Goal: Information Seeking & Learning: Learn about a topic

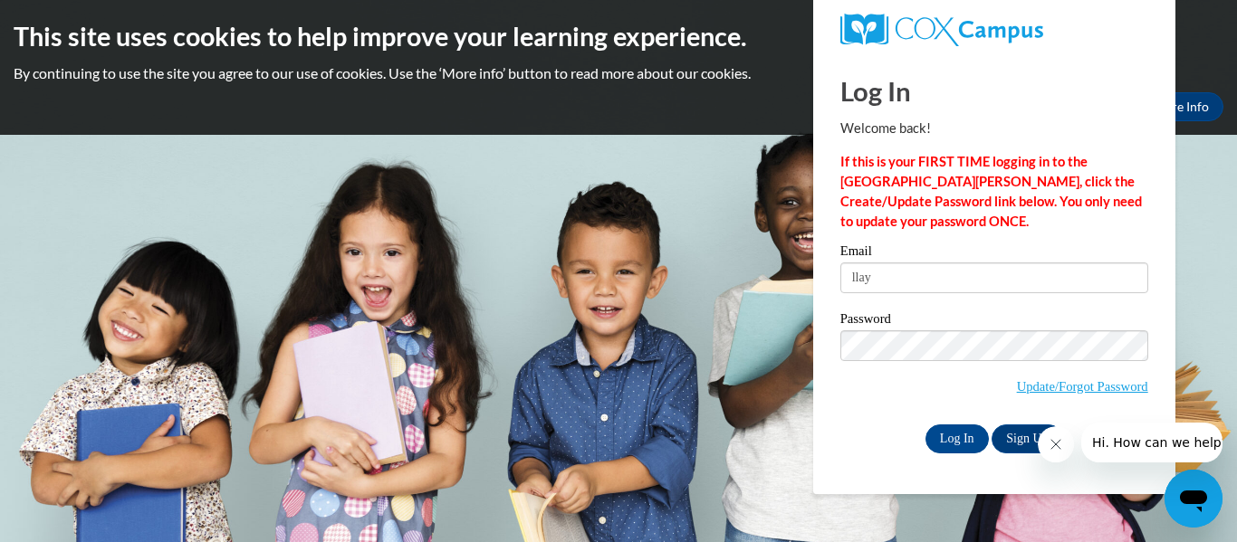
type input "[EMAIL_ADDRESS][DOMAIN_NAME]"
click at [922, 314] on label "Password" at bounding box center [994, 321] width 308 height 18
click at [952, 434] on input "Log In" at bounding box center [956, 439] width 63 height 29
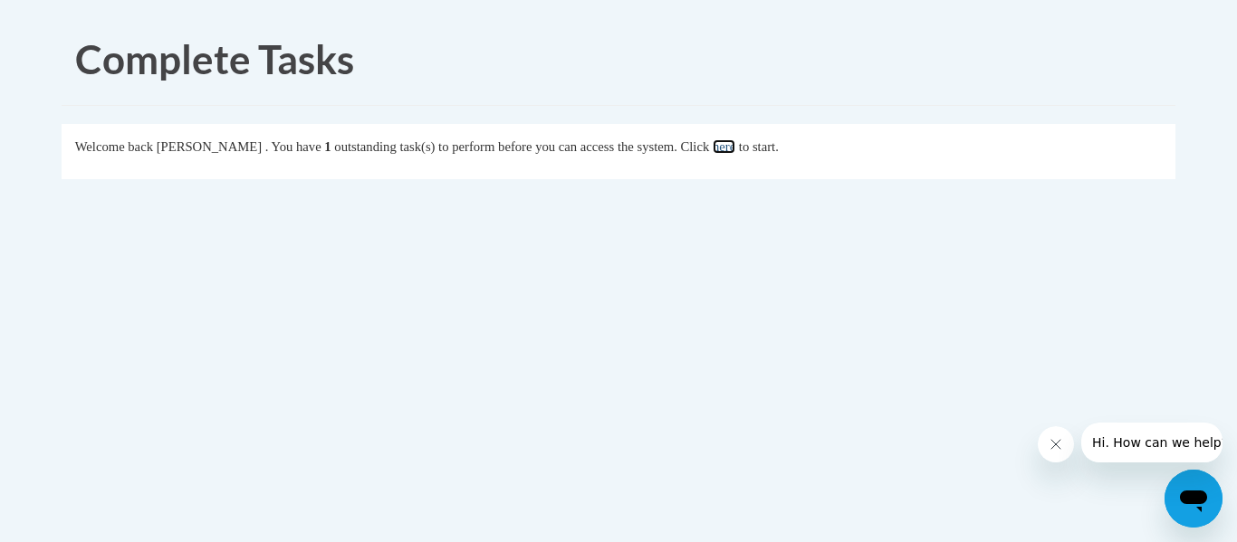
click at [735, 147] on link "here" at bounding box center [724, 146] width 23 height 14
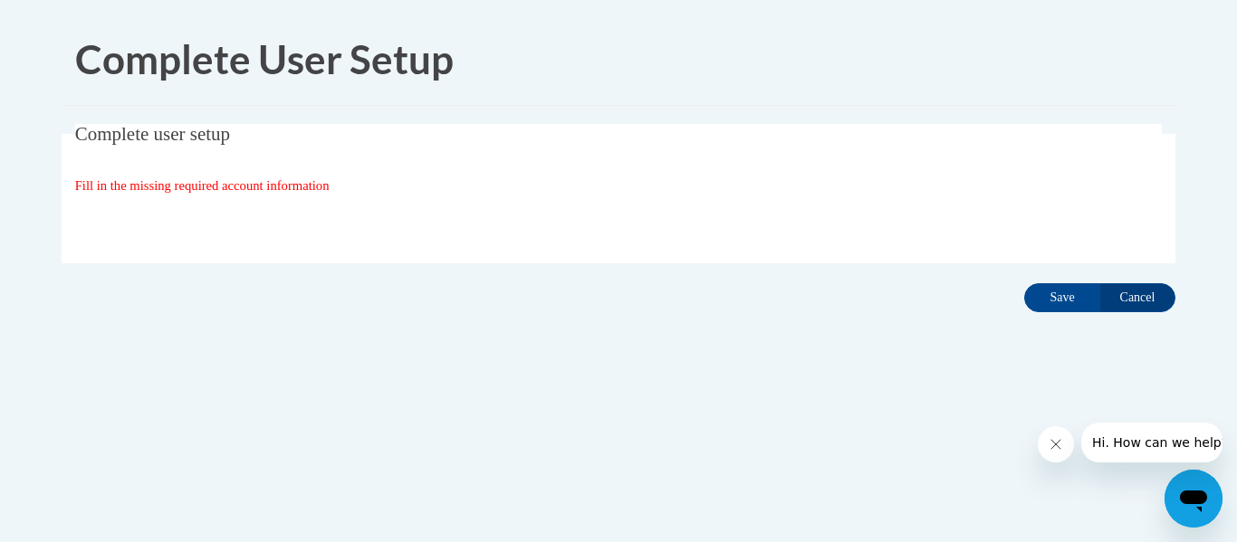
click at [314, 182] on span "Fill in the missing required account information" at bounding box center [202, 185] width 254 height 14
click at [1058, 445] on icon "Close message from company" at bounding box center [1055, 444] width 14 height 14
click at [213, 185] on span "Fill in the missing required account information" at bounding box center [202, 185] width 254 height 14
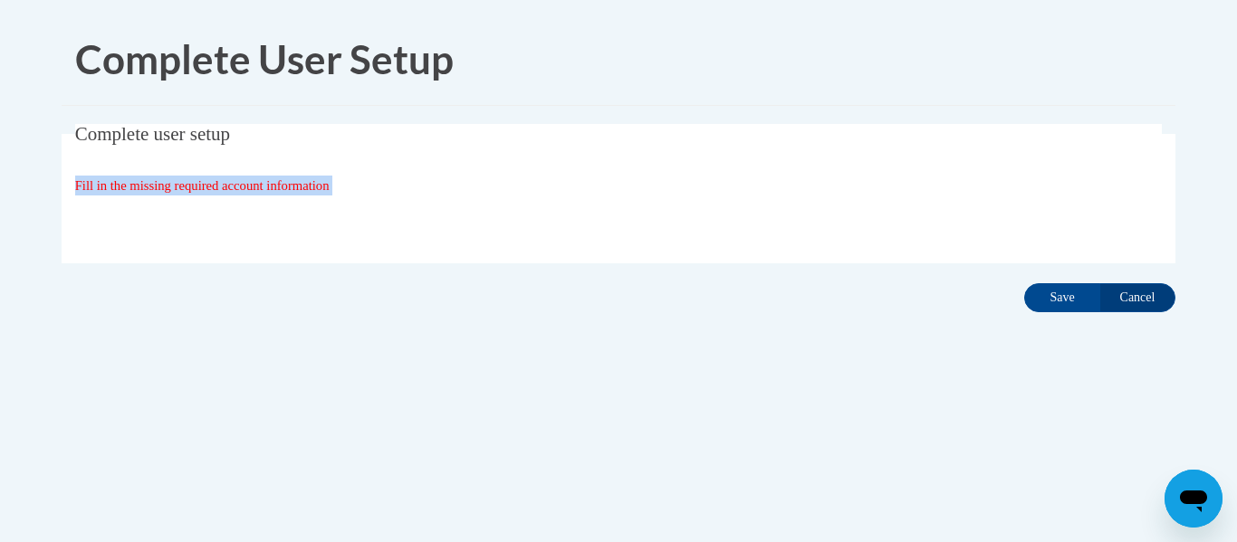
click at [213, 185] on span "Fill in the missing required account information" at bounding box center [202, 185] width 254 height 14
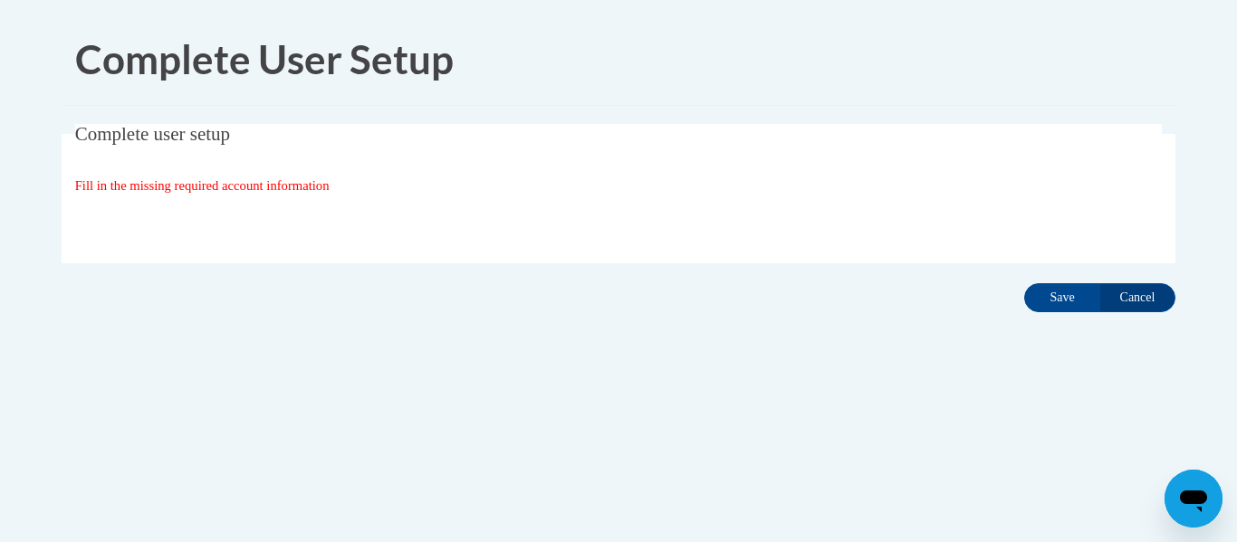
click at [213, 185] on span "Fill in the missing required account information" at bounding box center [202, 185] width 254 height 14
click at [1139, 291] on input "Cancel" at bounding box center [1137, 297] width 76 height 29
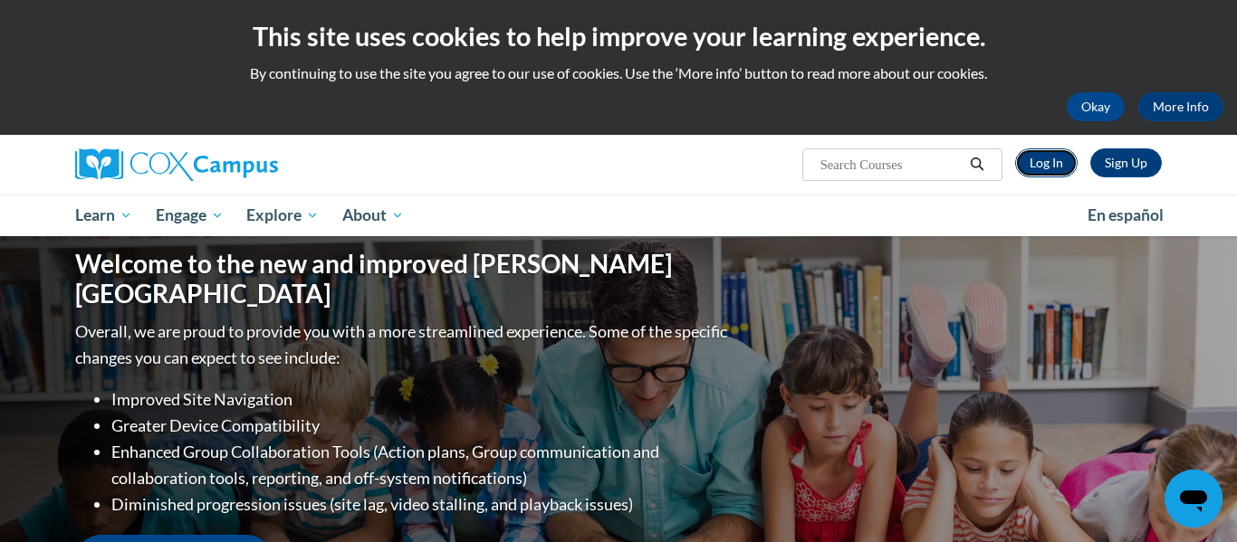
click at [1063, 162] on link "Log In" at bounding box center [1046, 162] width 62 height 29
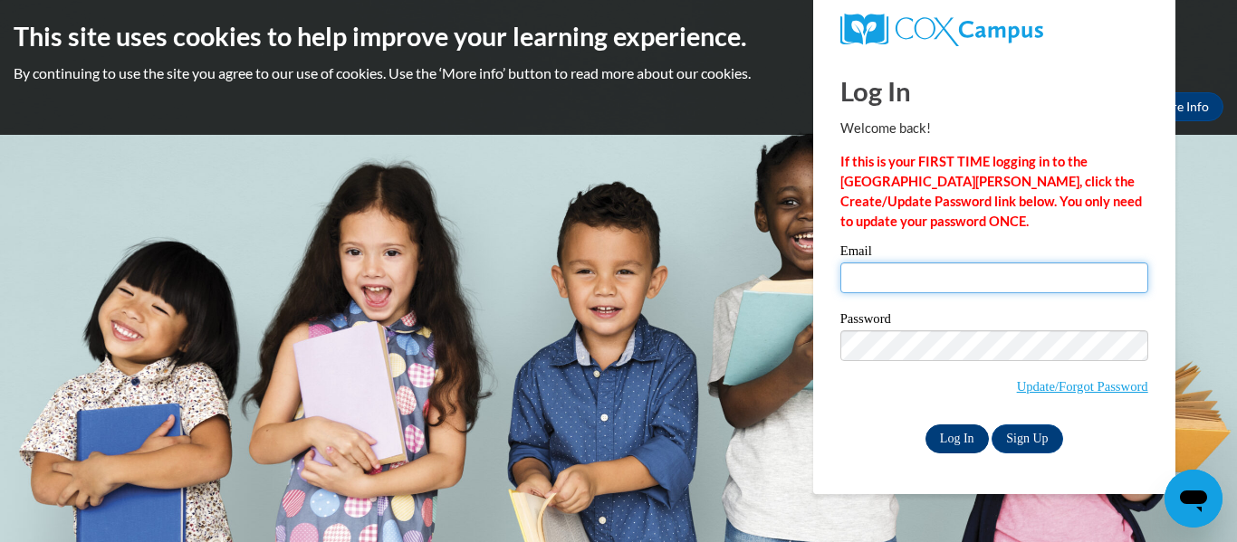
type input "llayton@tcjackets.net"
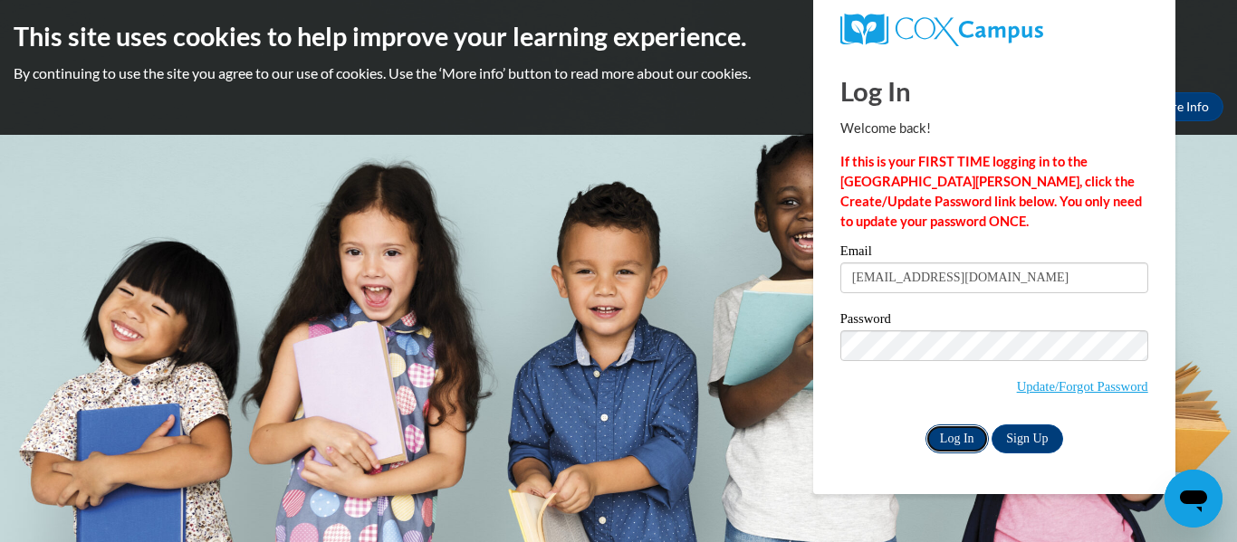
click at [960, 437] on input "Log In" at bounding box center [956, 439] width 63 height 29
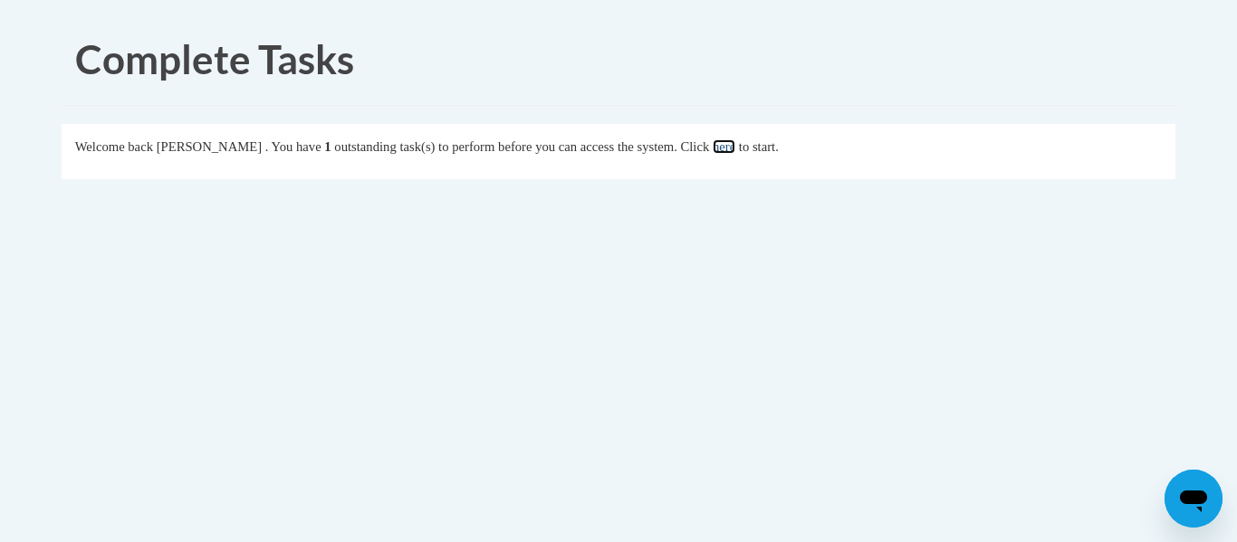
click at [735, 146] on link "here" at bounding box center [724, 146] width 23 height 14
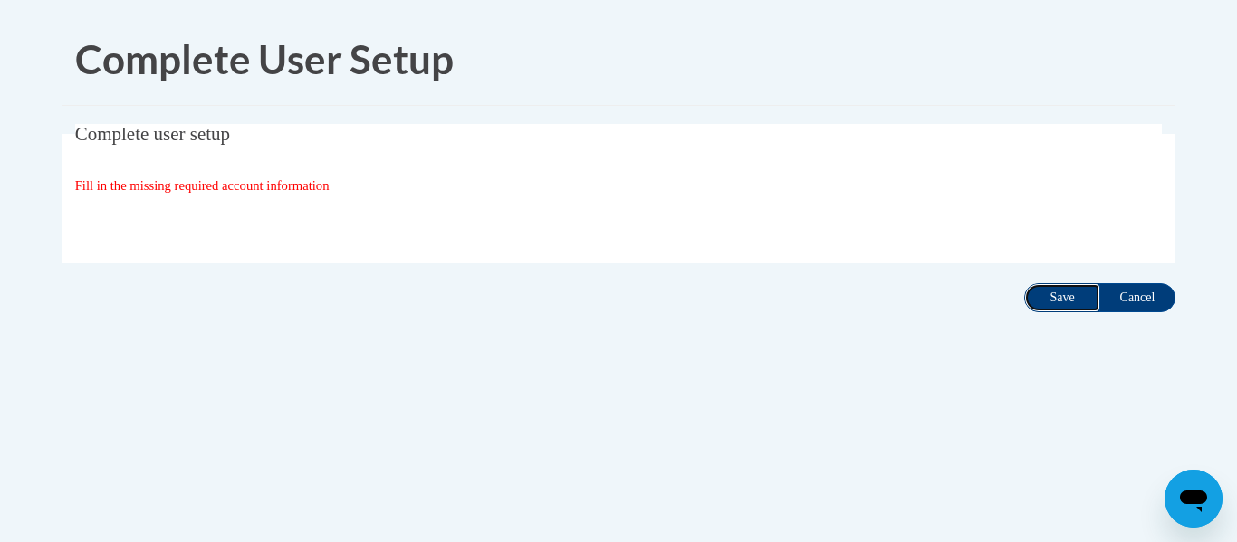
click at [1052, 292] on input "Save" at bounding box center [1062, 297] width 76 height 29
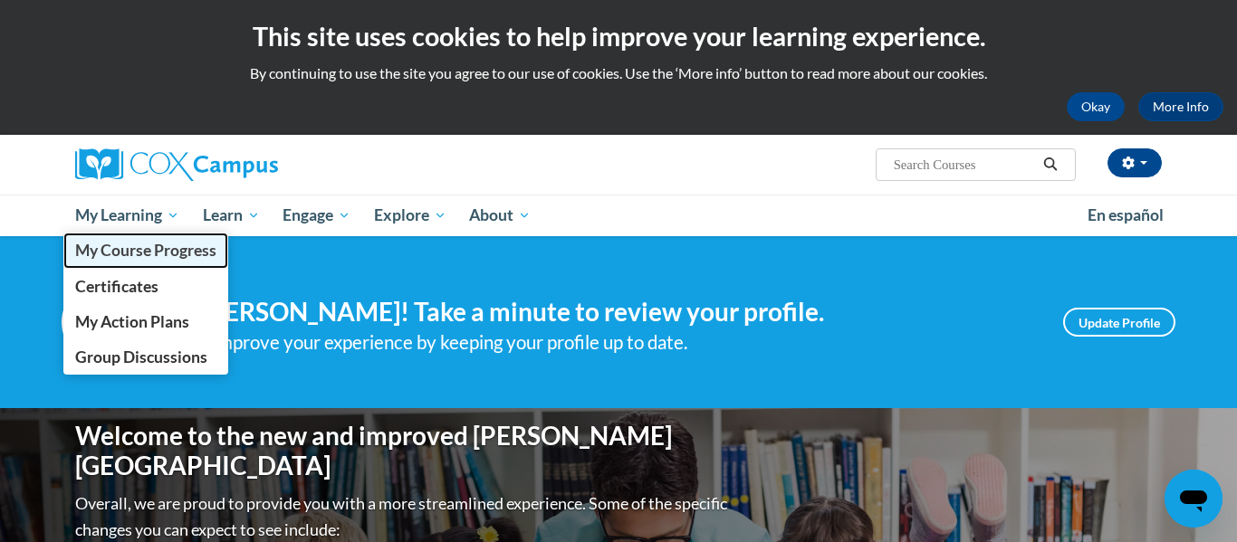
click at [147, 256] on span "My Course Progress" at bounding box center [145, 250] width 141 height 19
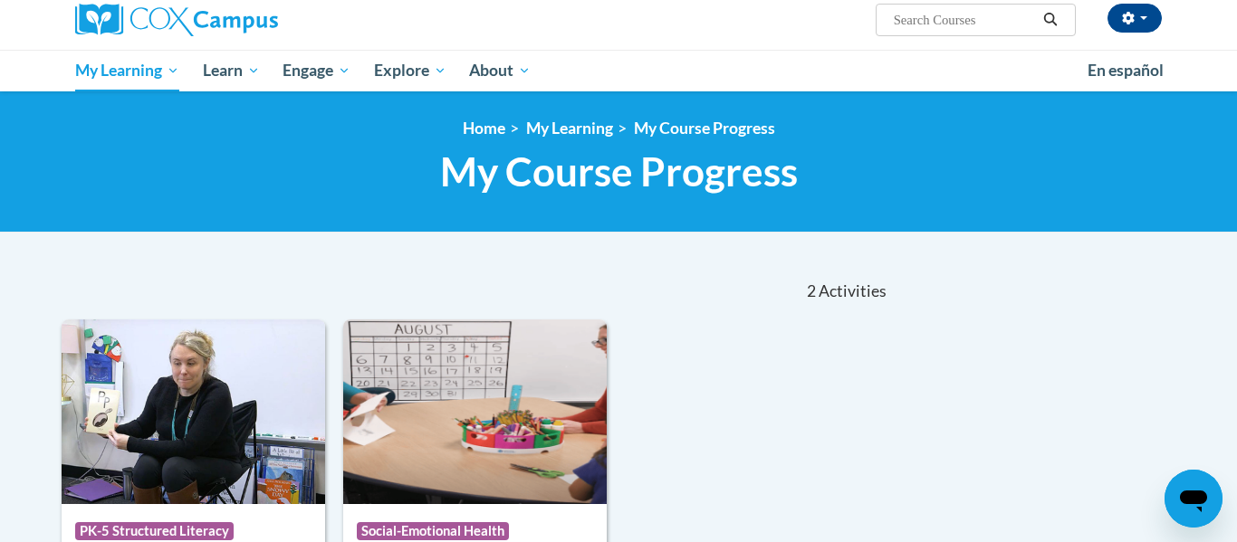
scroll to position [109, 0]
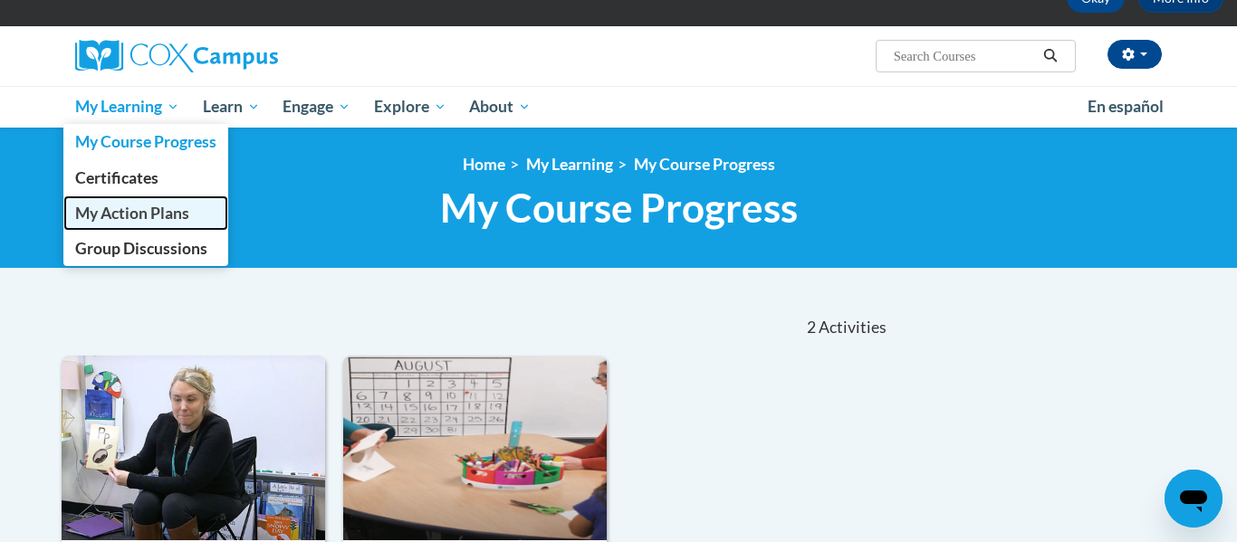
click at [128, 213] on span "My Action Plans" at bounding box center [132, 213] width 114 height 19
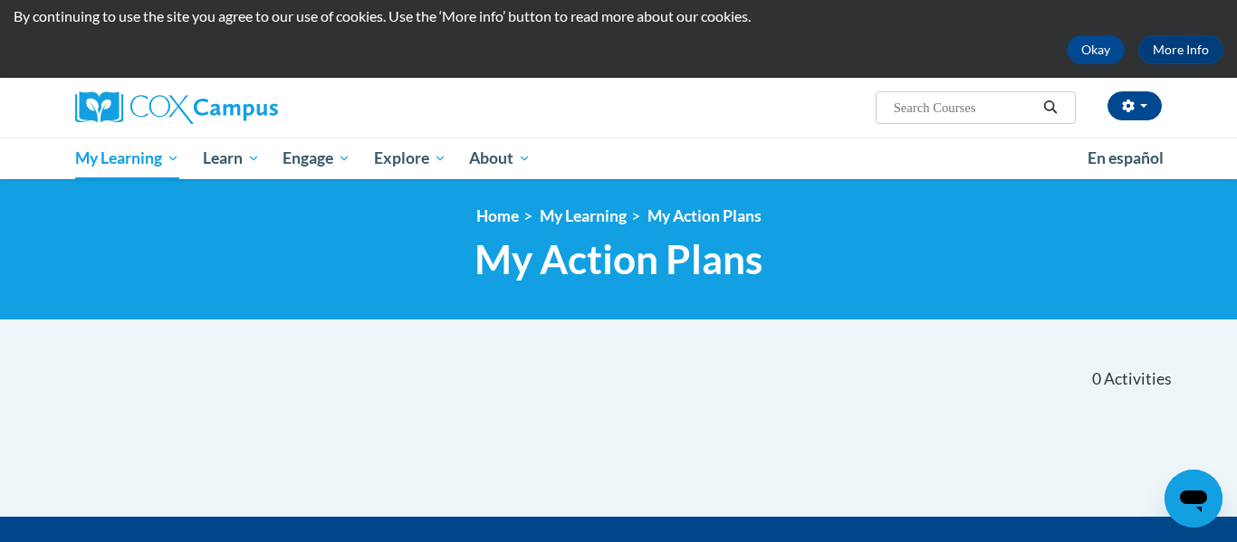
scroll to position [72, 0]
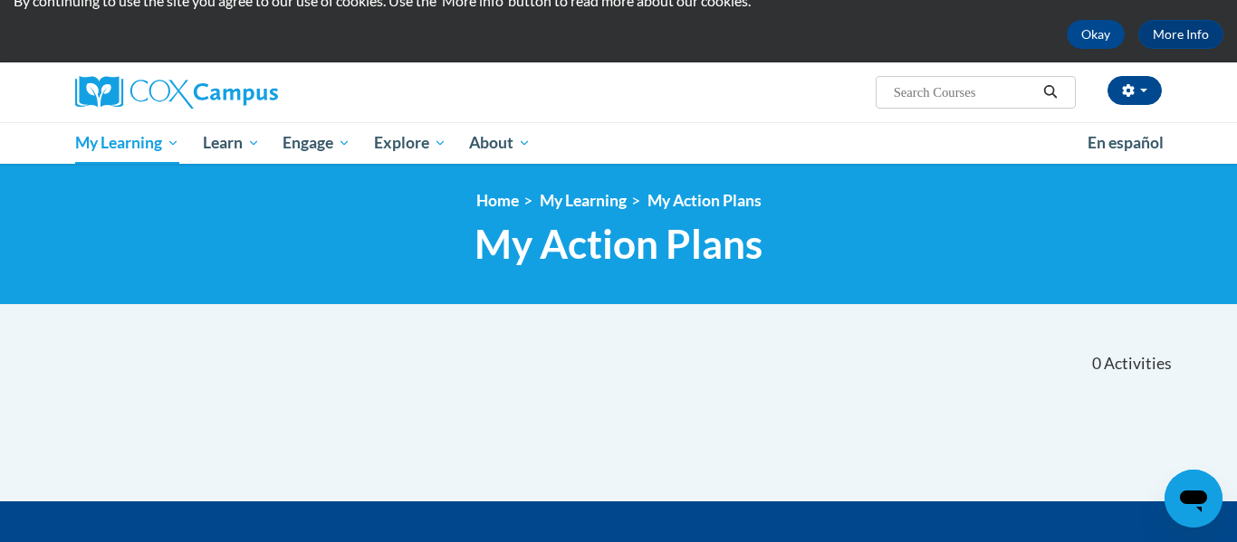
click at [898, 95] on input "Search..." at bounding box center [964, 92] width 145 height 22
type input "reading fluency"
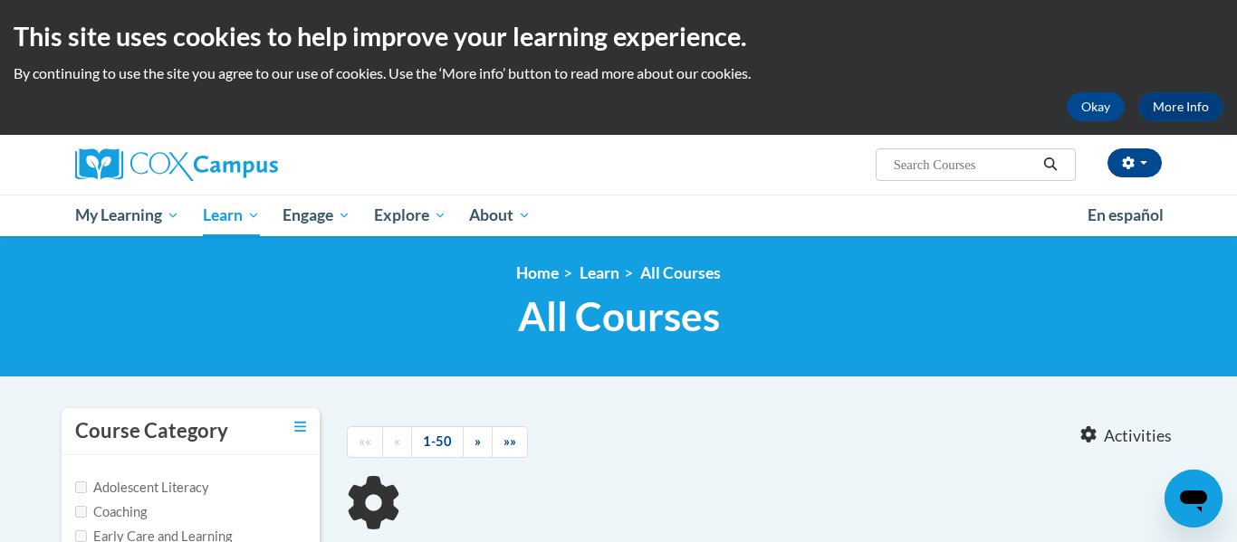
type input "reading fluency"
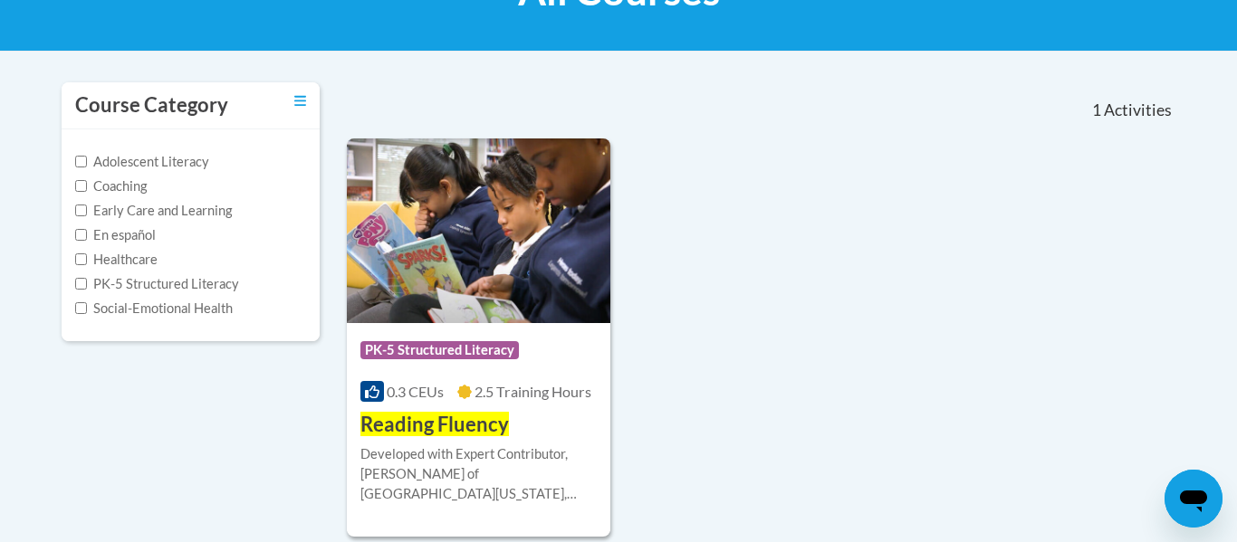
scroll to position [362, 0]
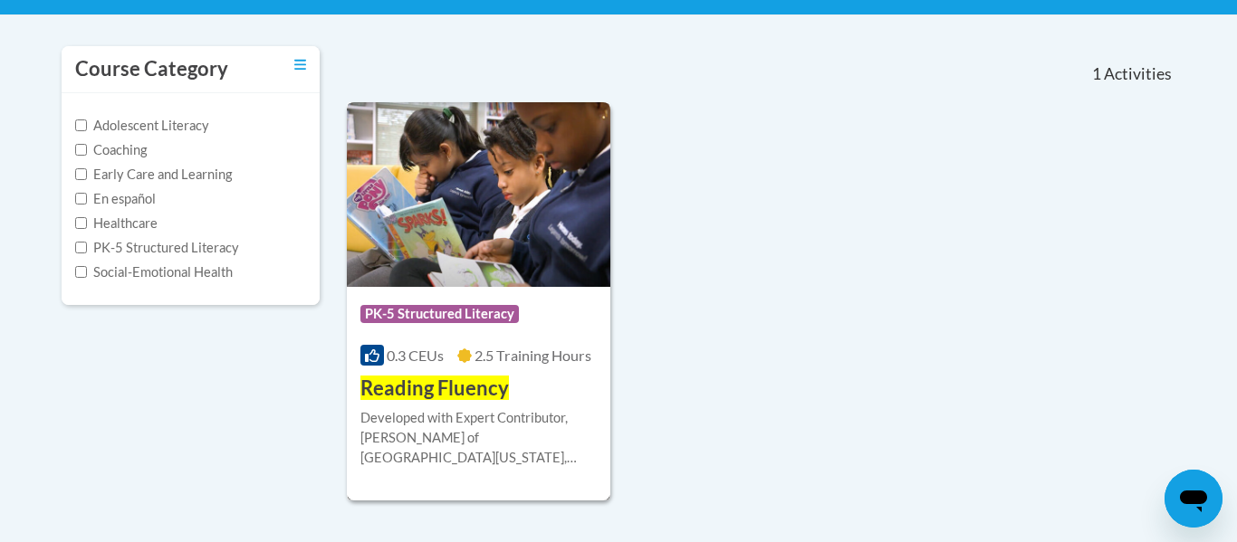
click at [470, 231] on img at bounding box center [478, 194] width 263 height 185
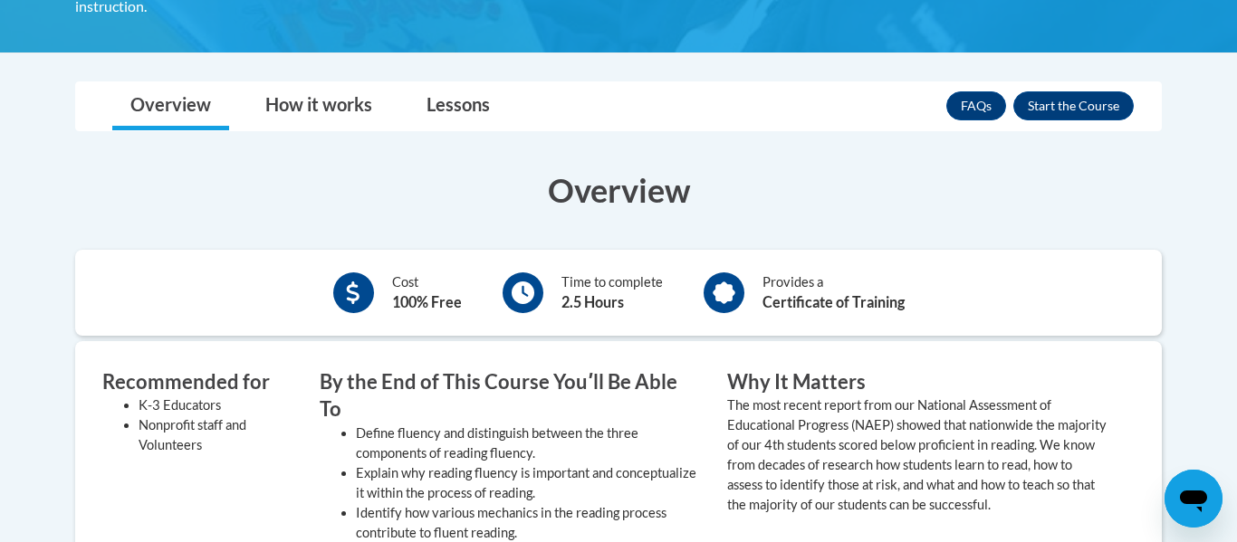
scroll to position [507, 0]
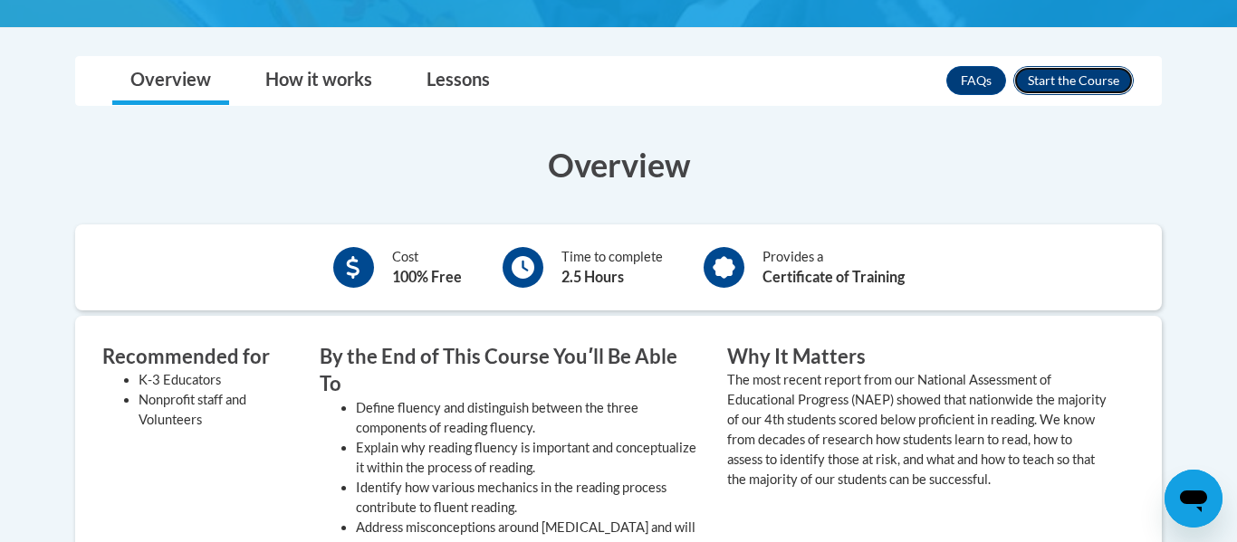
click at [1061, 66] on button "Enroll" at bounding box center [1073, 80] width 120 height 29
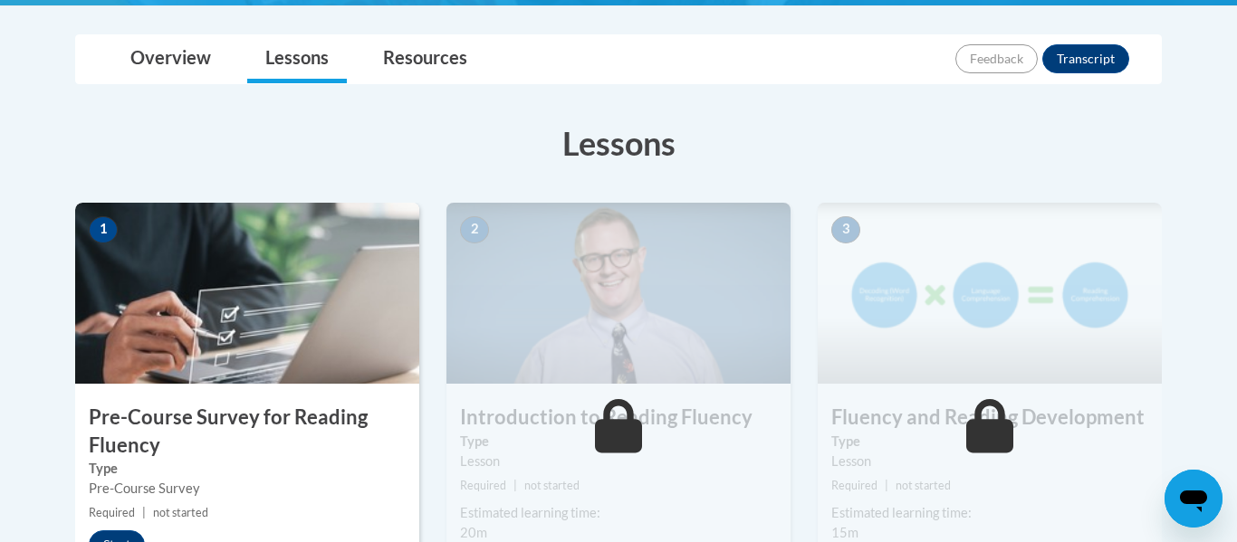
scroll to position [507, 0]
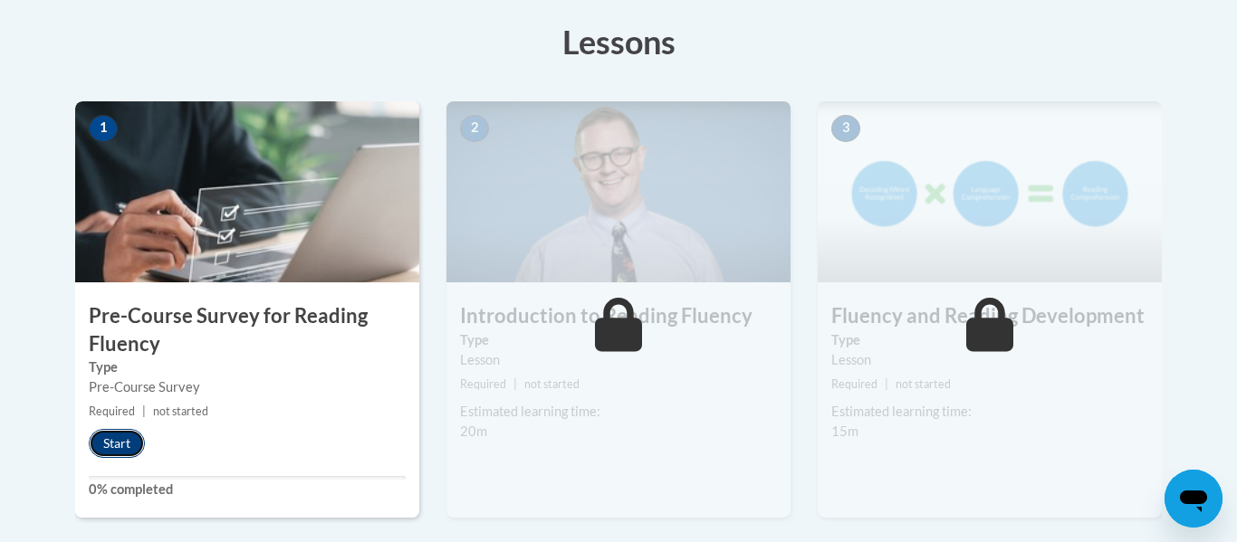
click at [110, 452] on button "Start" at bounding box center [117, 443] width 56 height 29
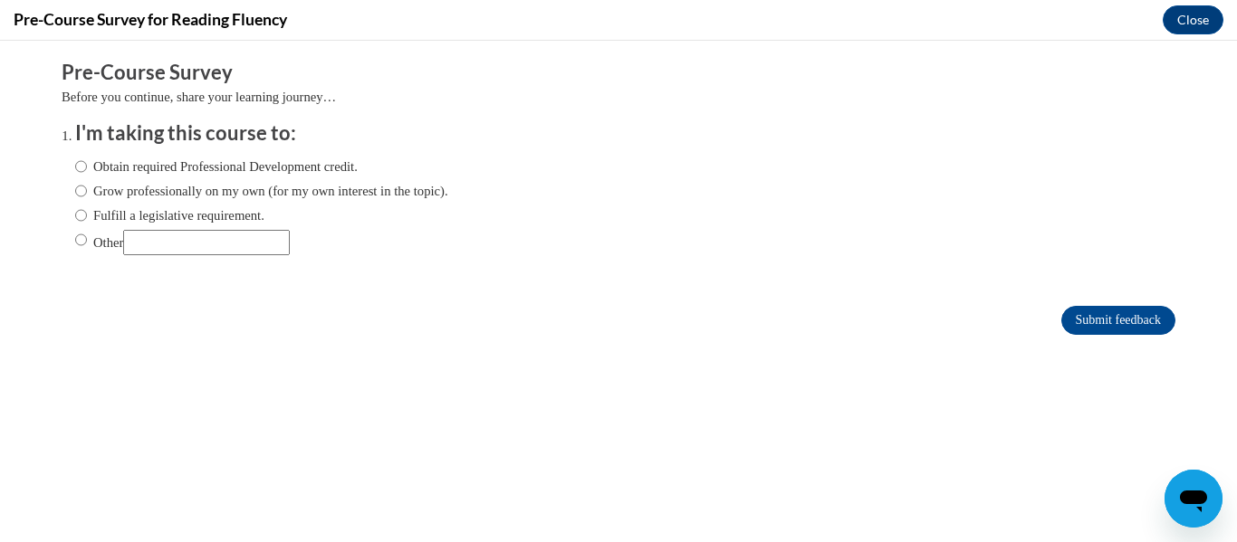
scroll to position [0, 0]
click at [81, 163] on input "Obtain required Professional Development credit." at bounding box center [81, 167] width 12 height 20
radio input "true"
click at [1134, 321] on input "Submit feedback" at bounding box center [1118, 320] width 114 height 29
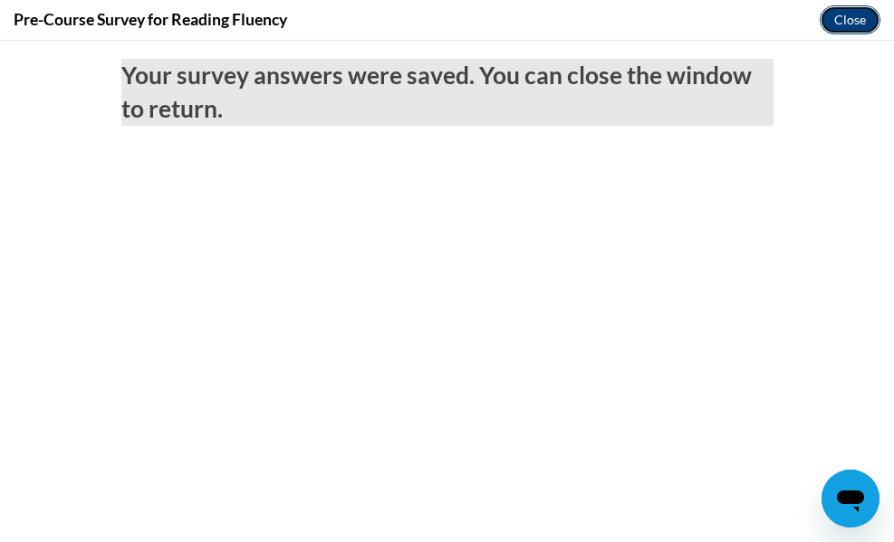
click at [859, 19] on button "Close" at bounding box center [849, 19] width 61 height 29
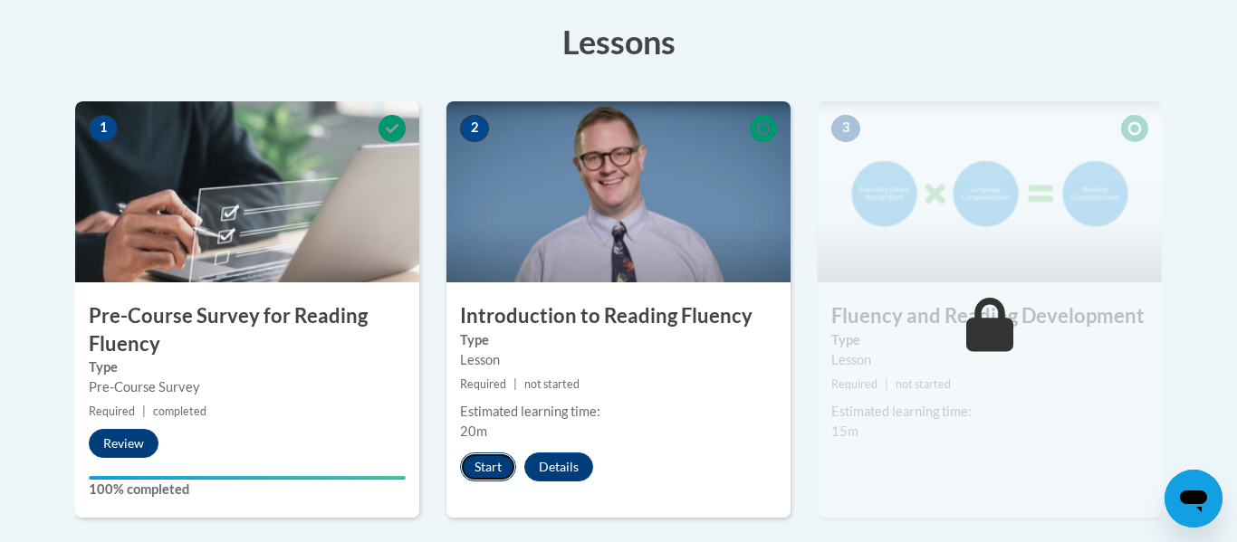
click at [486, 469] on button "Start" at bounding box center [488, 467] width 56 height 29
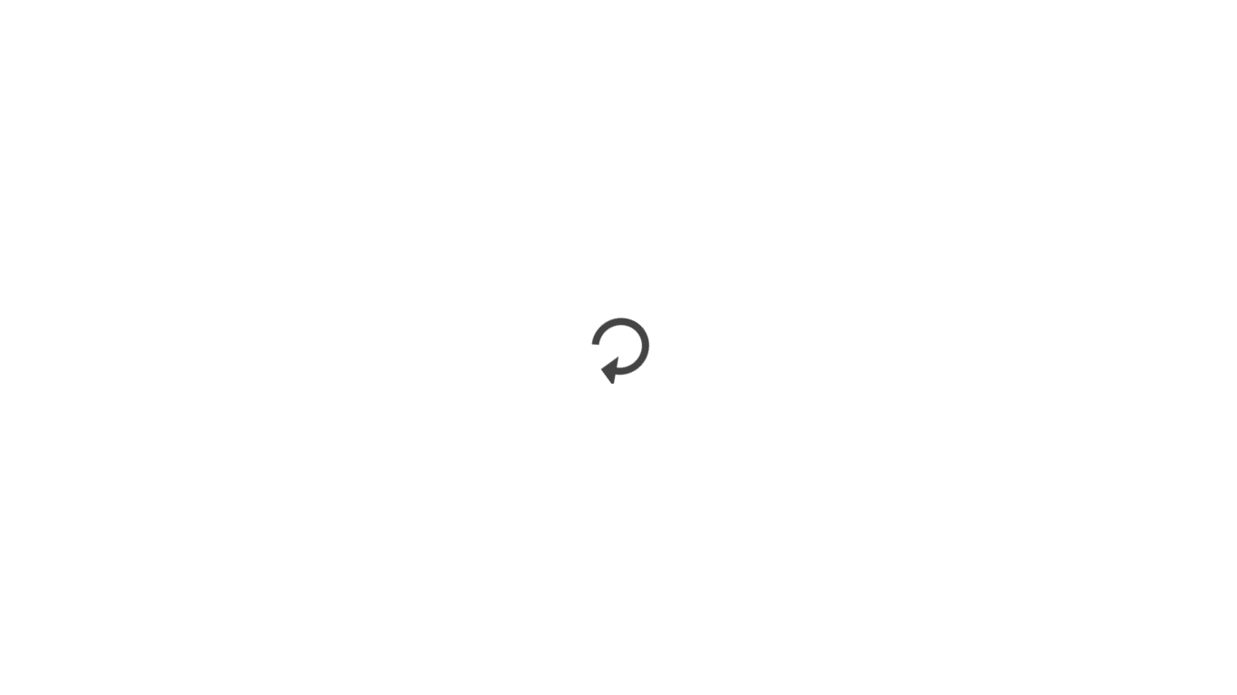
click at [1236, 541] on iframe "</div></body> </html>" at bounding box center [618, 347] width 1237 height 695
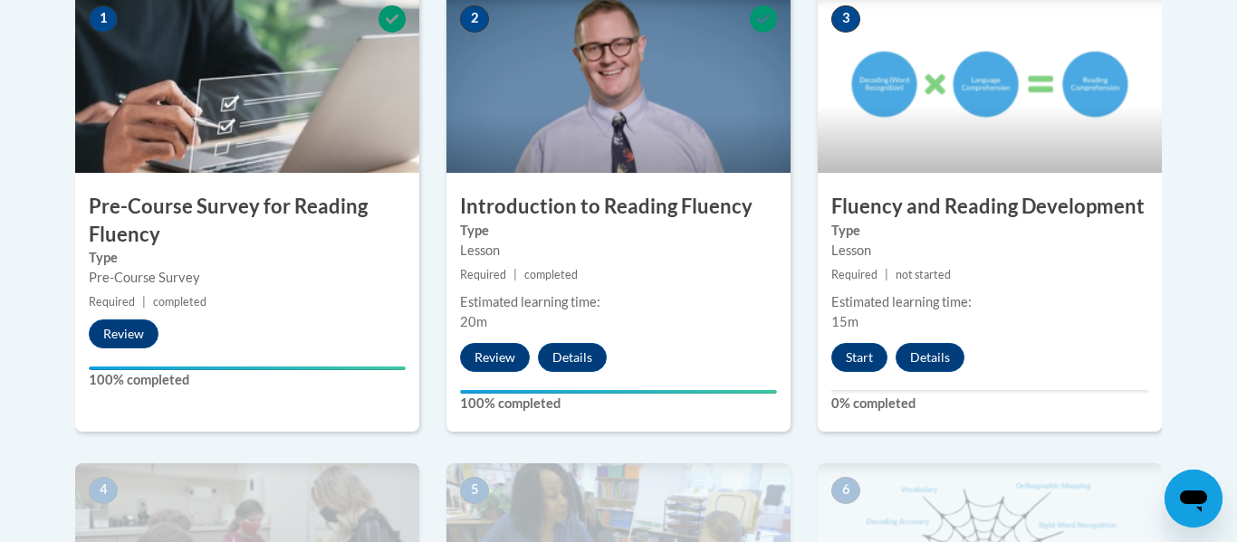
scroll to position [624, 0]
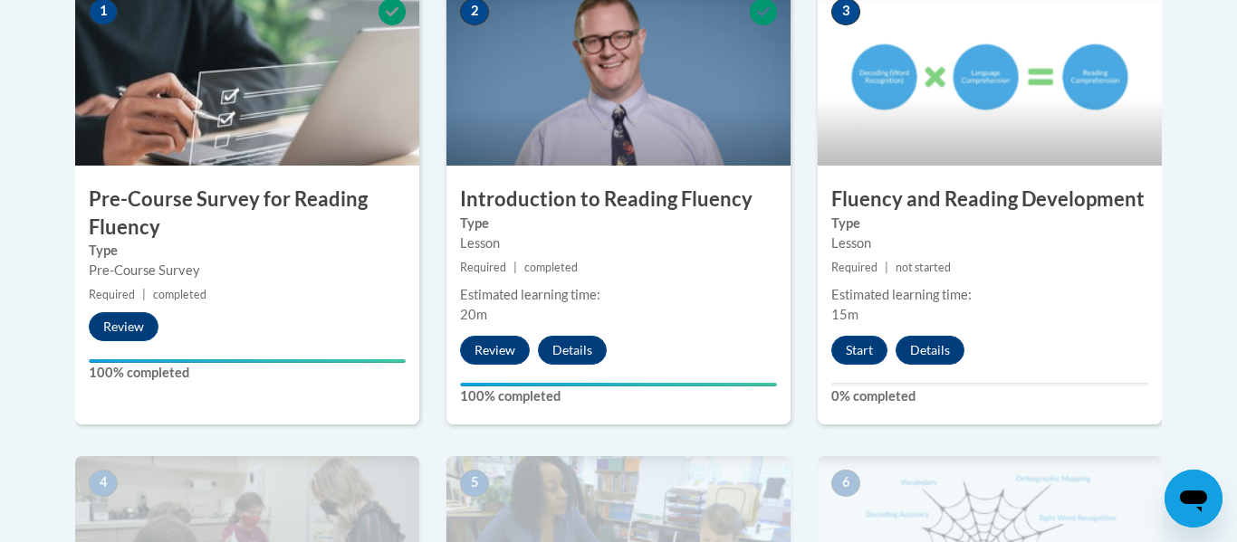
click at [1044, 465] on img at bounding box center [990, 546] width 344 height 181
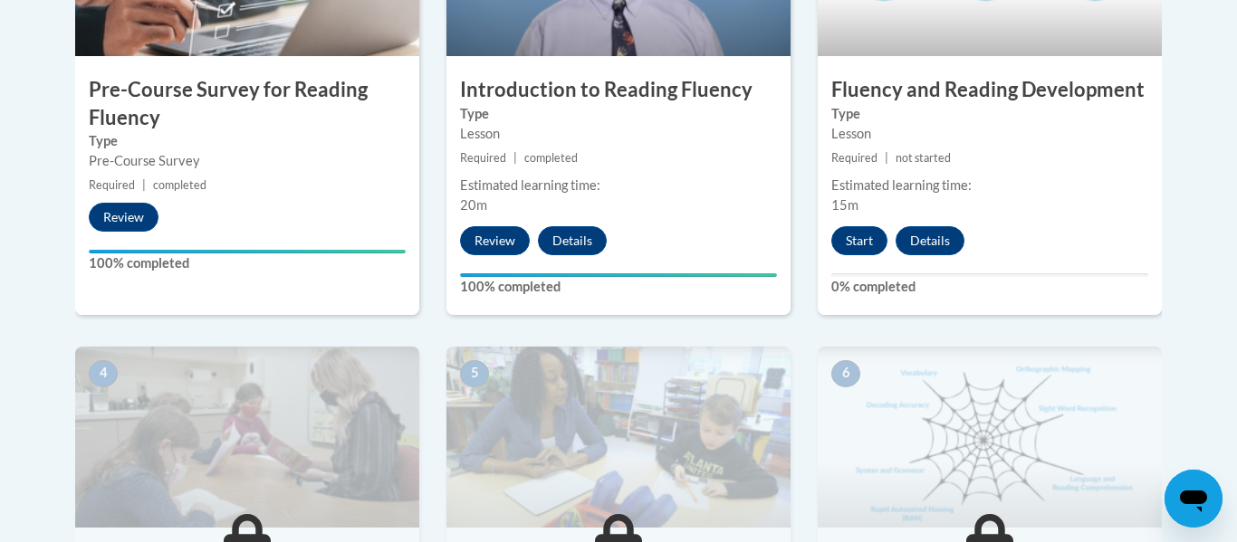
scroll to position [732, 0]
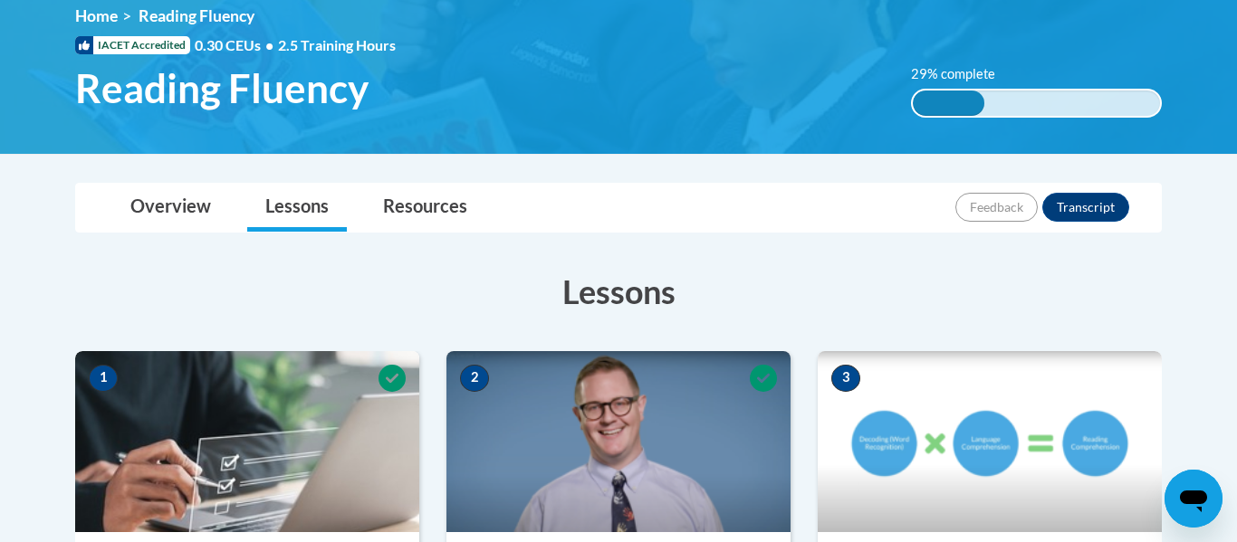
scroll to position [256, 0]
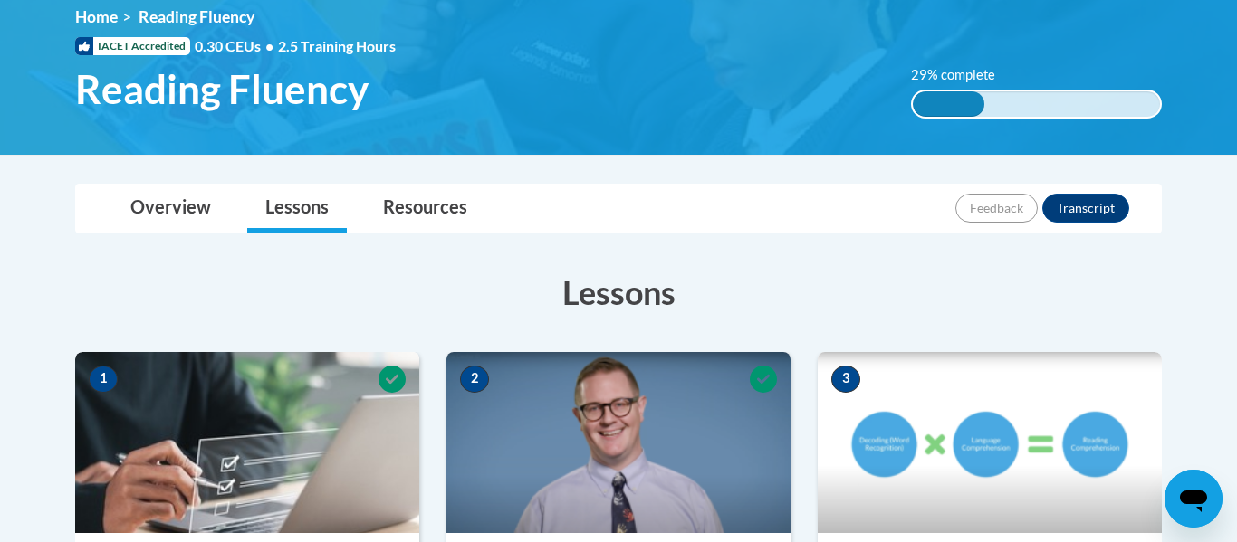
click at [1153, 292] on h3 "Lessons" at bounding box center [618, 292] width 1086 height 45
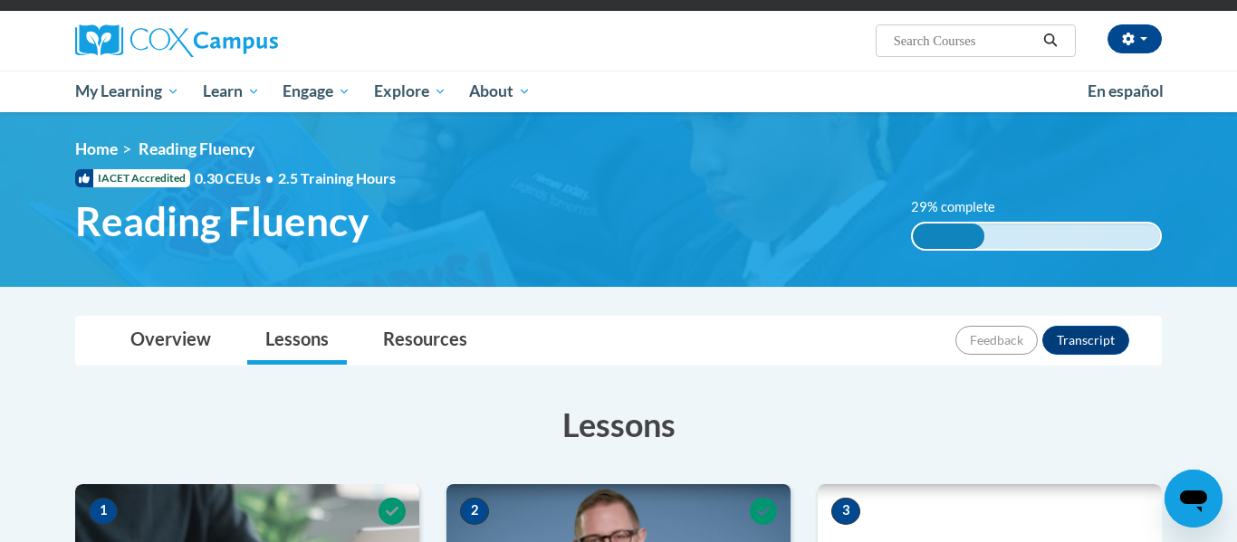
scroll to position [119, 0]
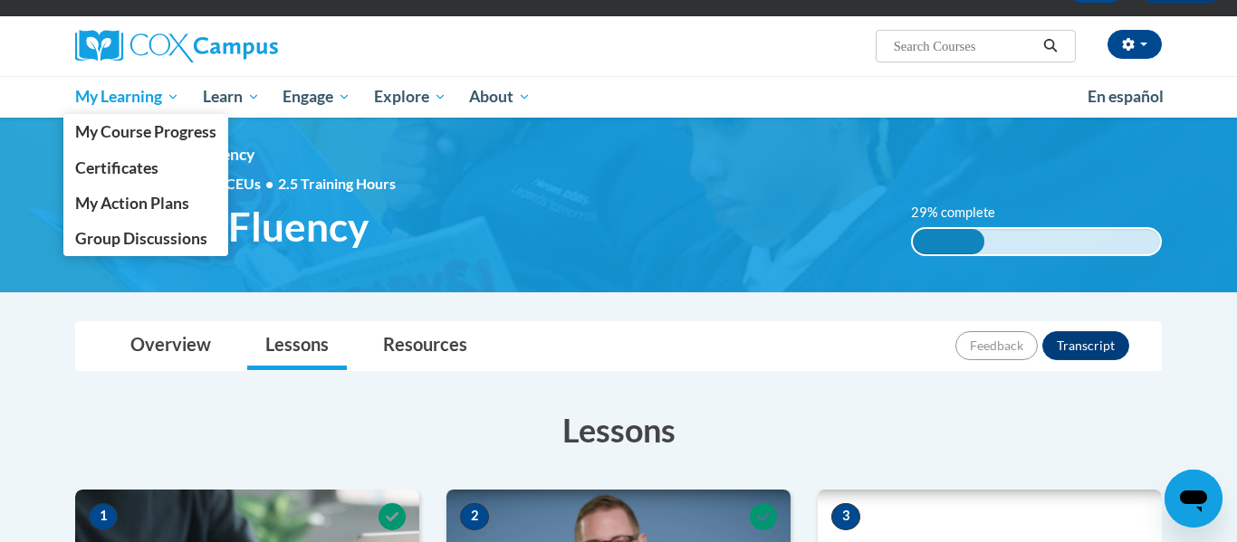
click at [138, 104] on span "My Learning" at bounding box center [127, 97] width 104 height 22
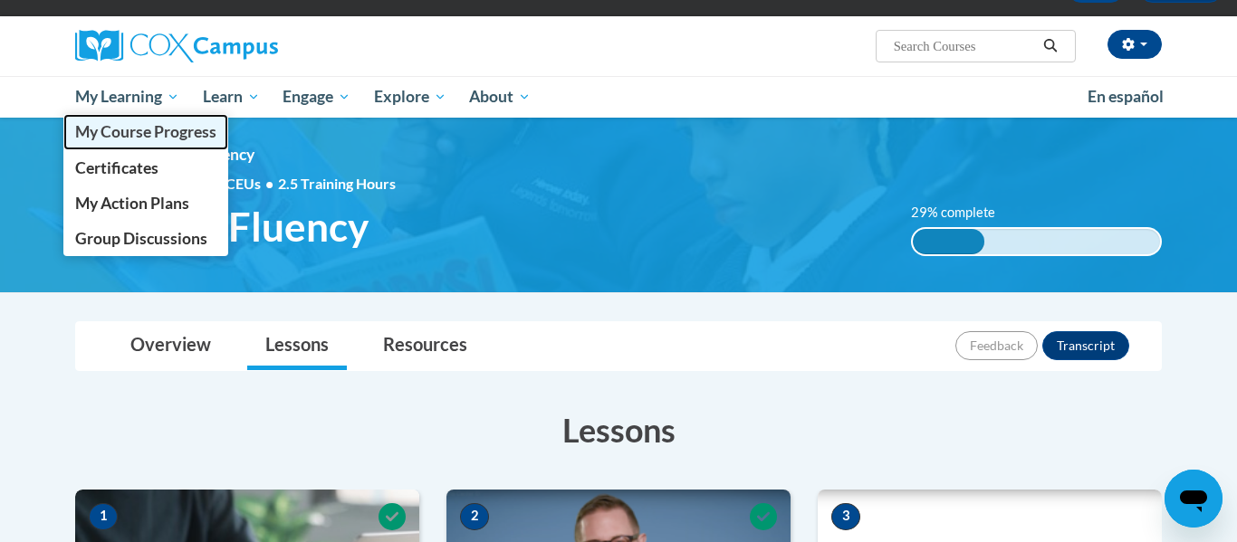
click at [189, 143] on link "My Course Progress" at bounding box center [145, 131] width 165 height 35
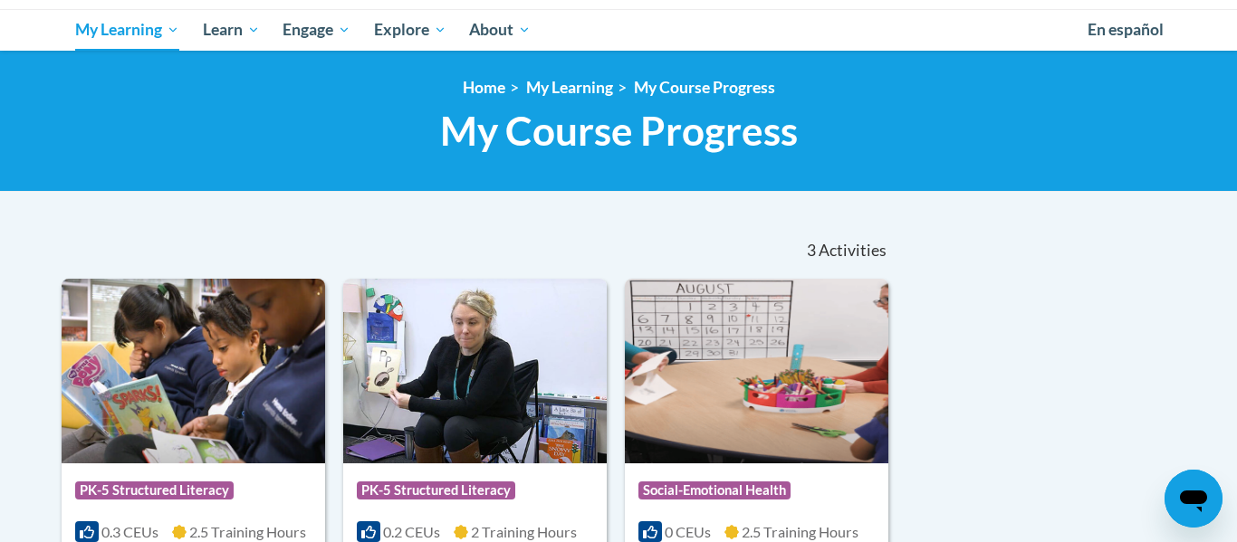
click at [1105, 403] on div "Sort Date Enrolled Title (A-Z) «« « 1-3 » »» 3 Activities CEUs Course Category:…" at bounding box center [618, 470] width 1141 height 496
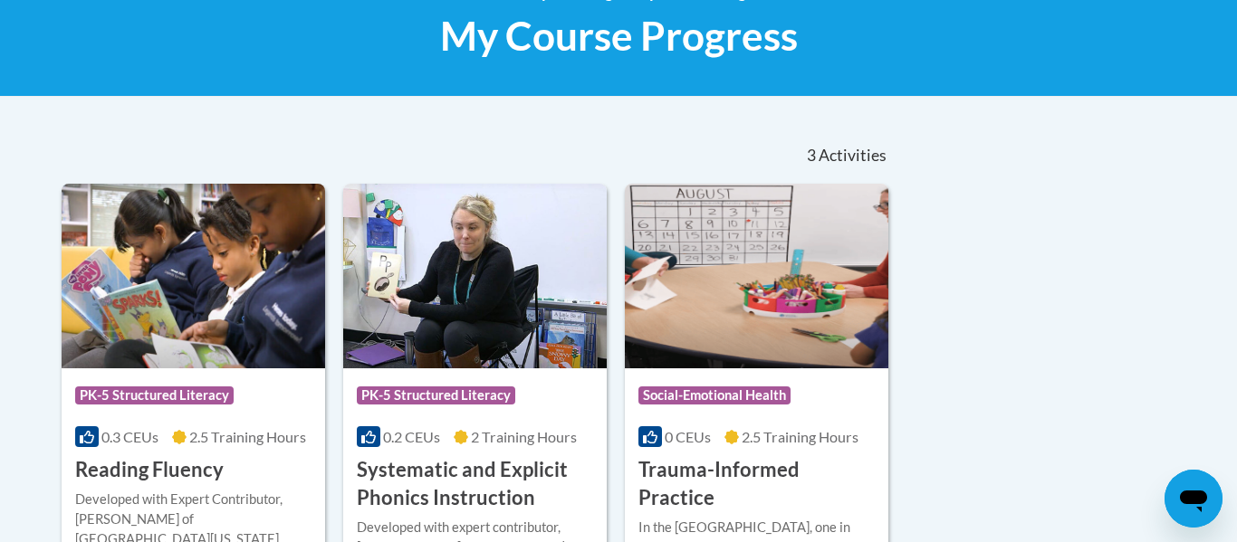
scroll to position [373, 0]
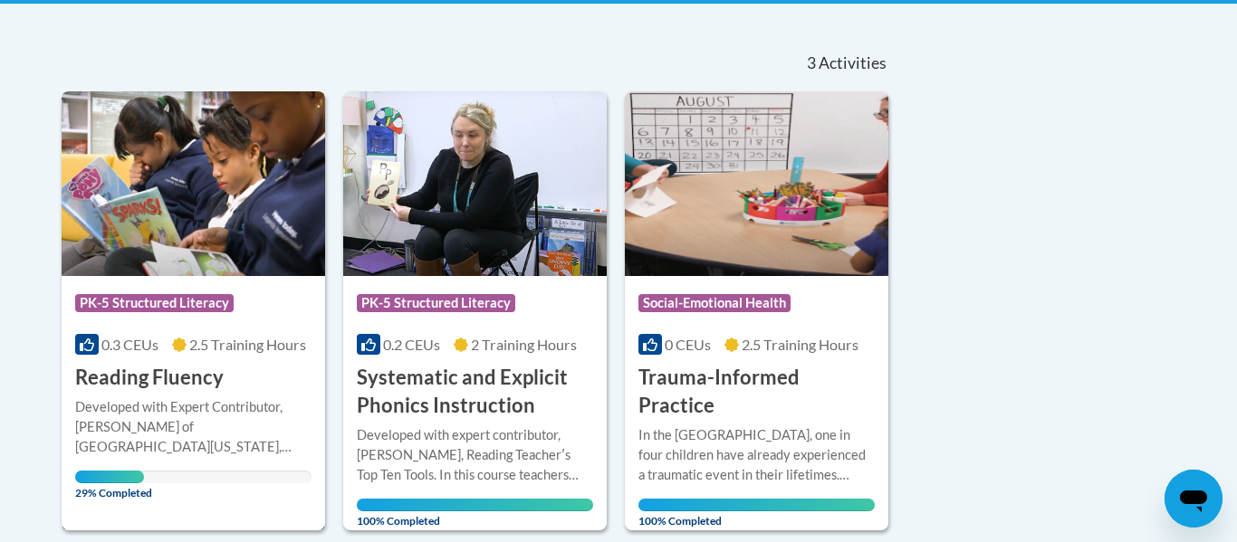
click at [171, 382] on h3 "Reading Fluency" at bounding box center [149, 378] width 148 height 28
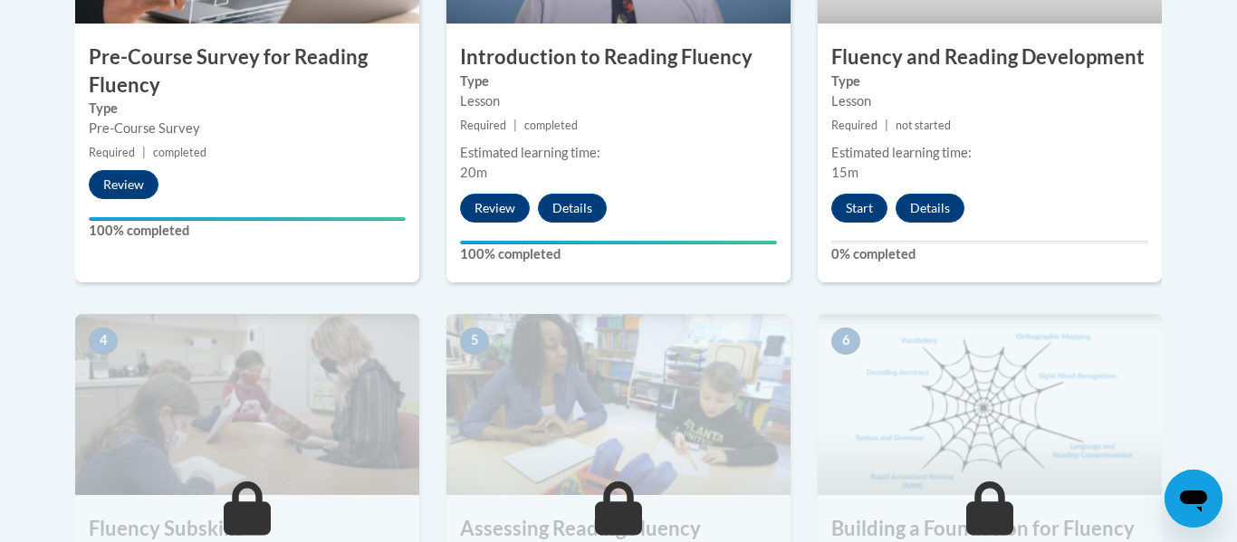
scroll to position [765, 0]
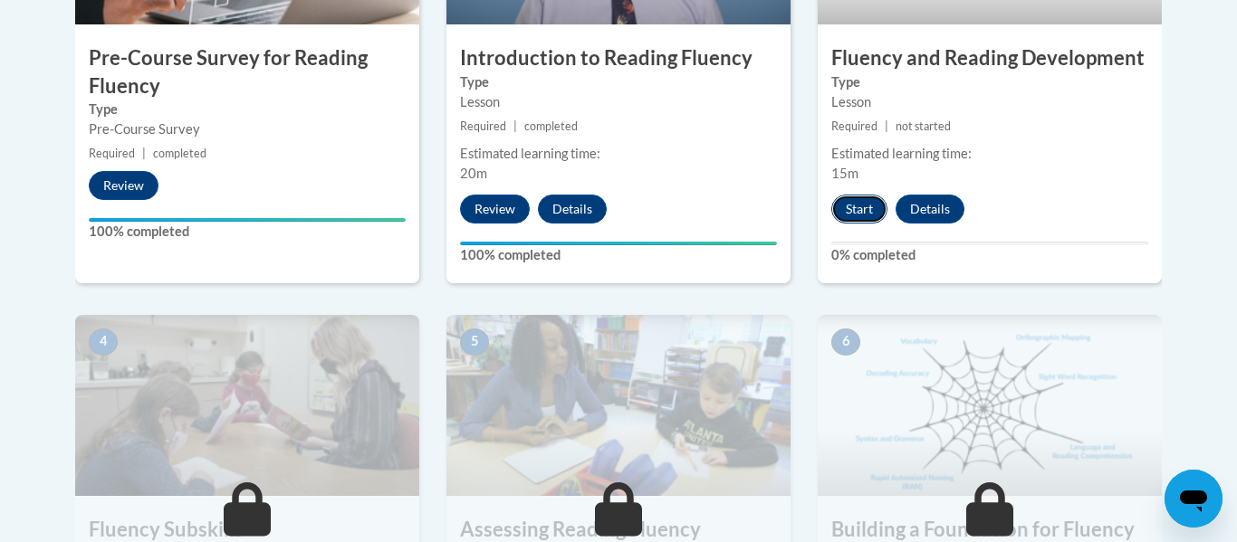
click at [859, 212] on button "Start" at bounding box center [859, 209] width 56 height 29
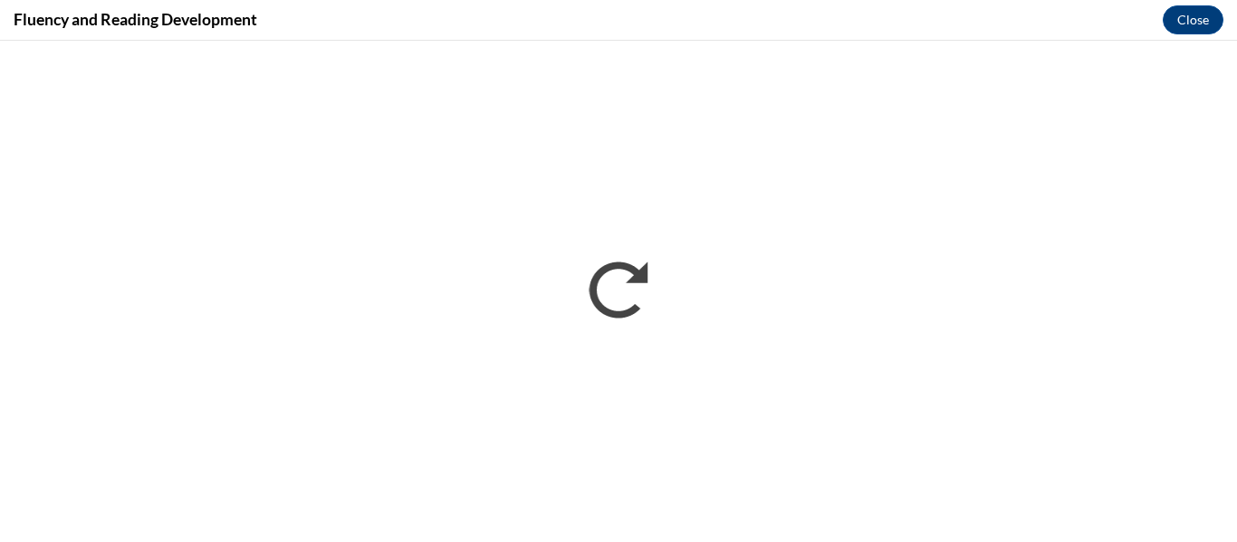
scroll to position [0, 0]
